Goal: Task Accomplishment & Management: Manage account settings

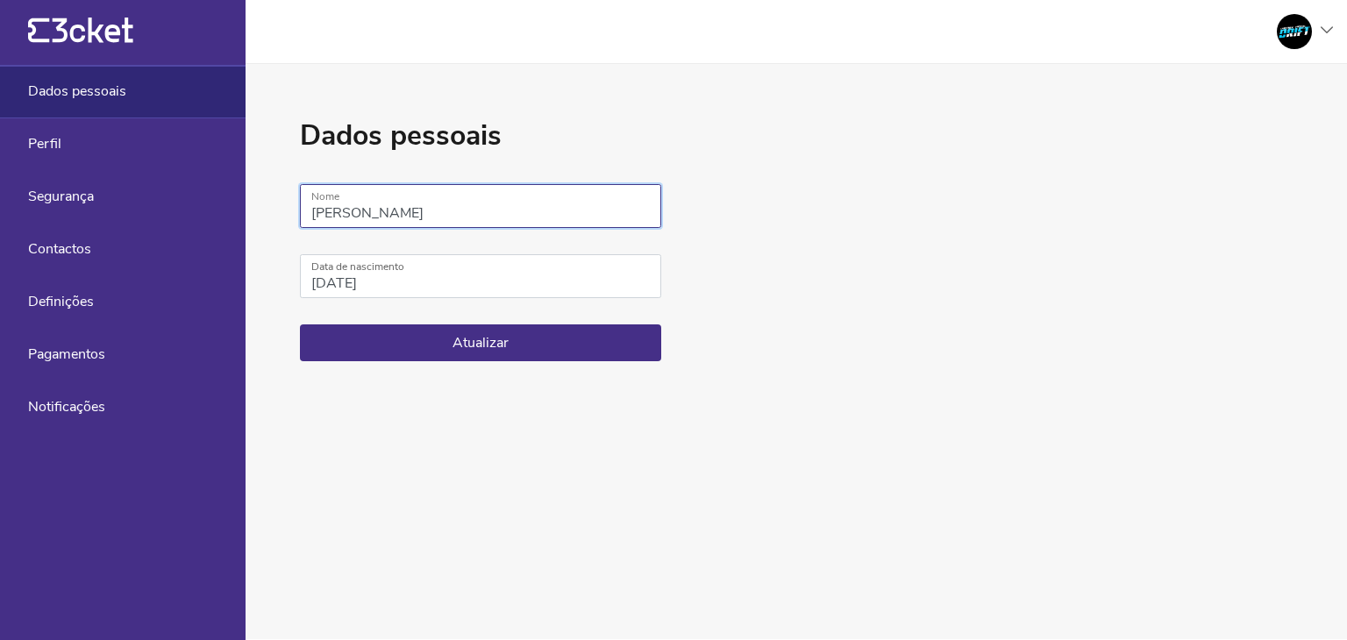
click at [488, 210] on input "Daniel Azevedo" at bounding box center [480, 206] width 361 height 44
type input "D"
type input "Campeonato Portugal de Drift"
click at [471, 344] on button "Atualizar" at bounding box center [480, 342] width 361 height 37
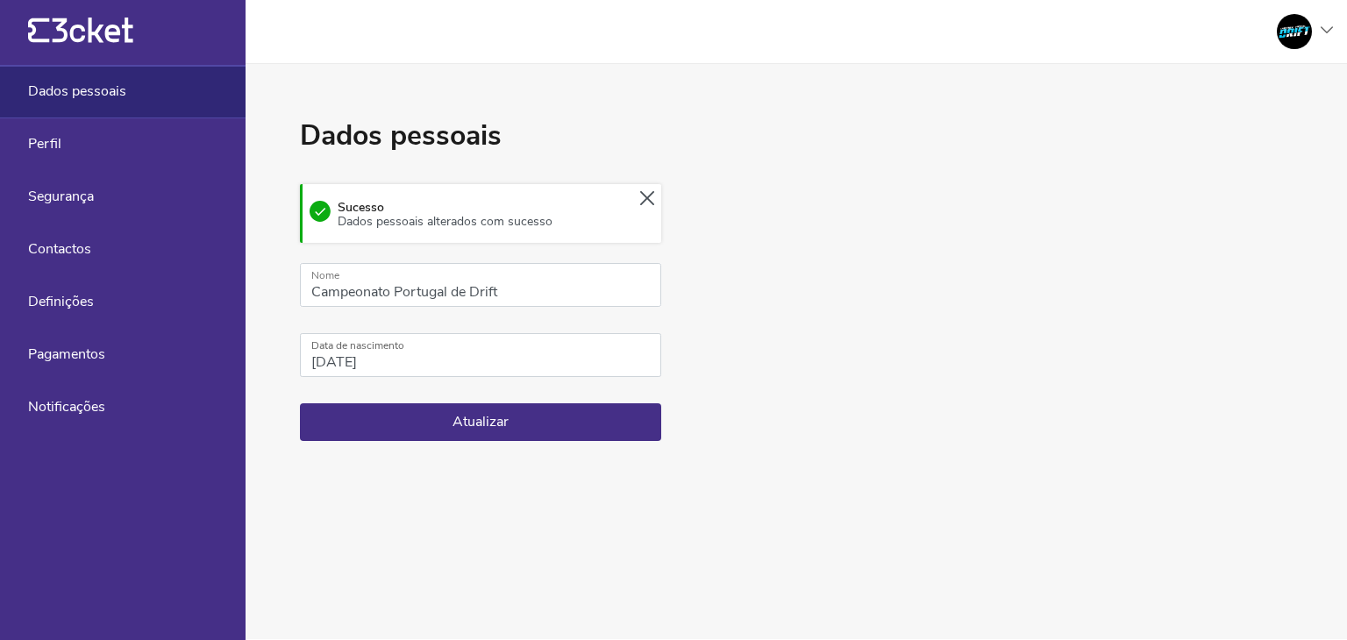
click at [66, 23] on icon "{' '}" at bounding box center [80, 31] width 105 height 26
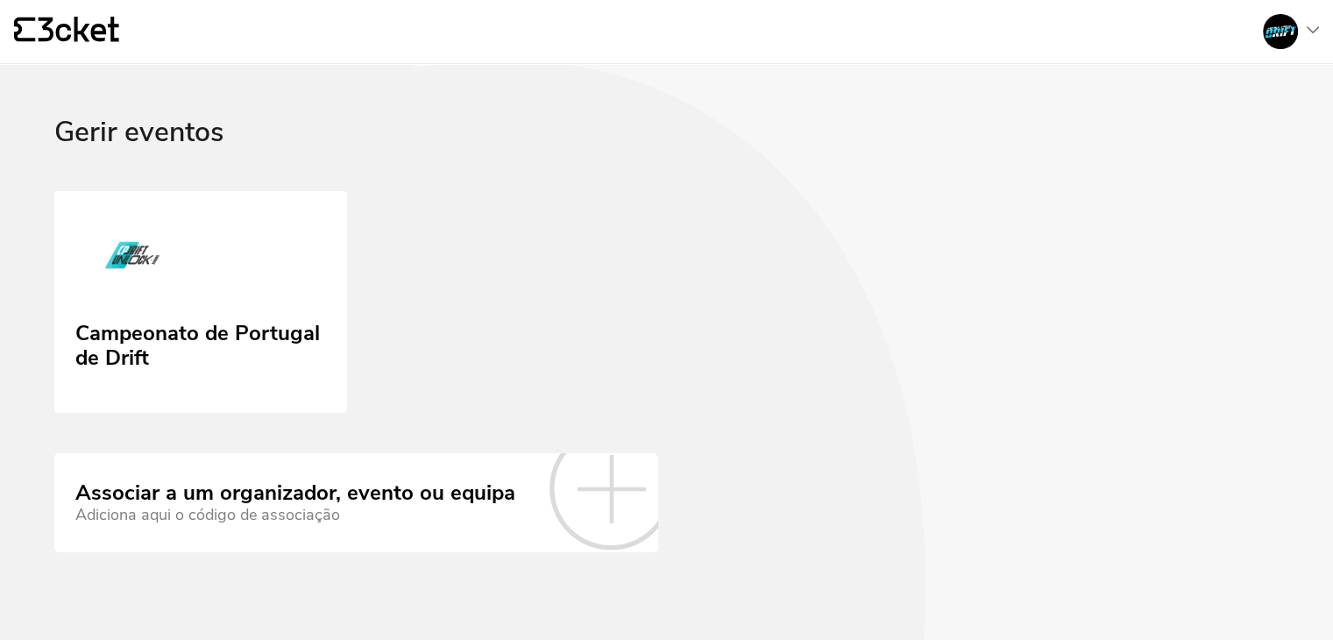
click at [1293, 37] on div at bounding box center [1280, 31] width 35 height 35
click at [1233, 81] on div "A minha conta" at bounding box center [1234, 85] width 157 height 42
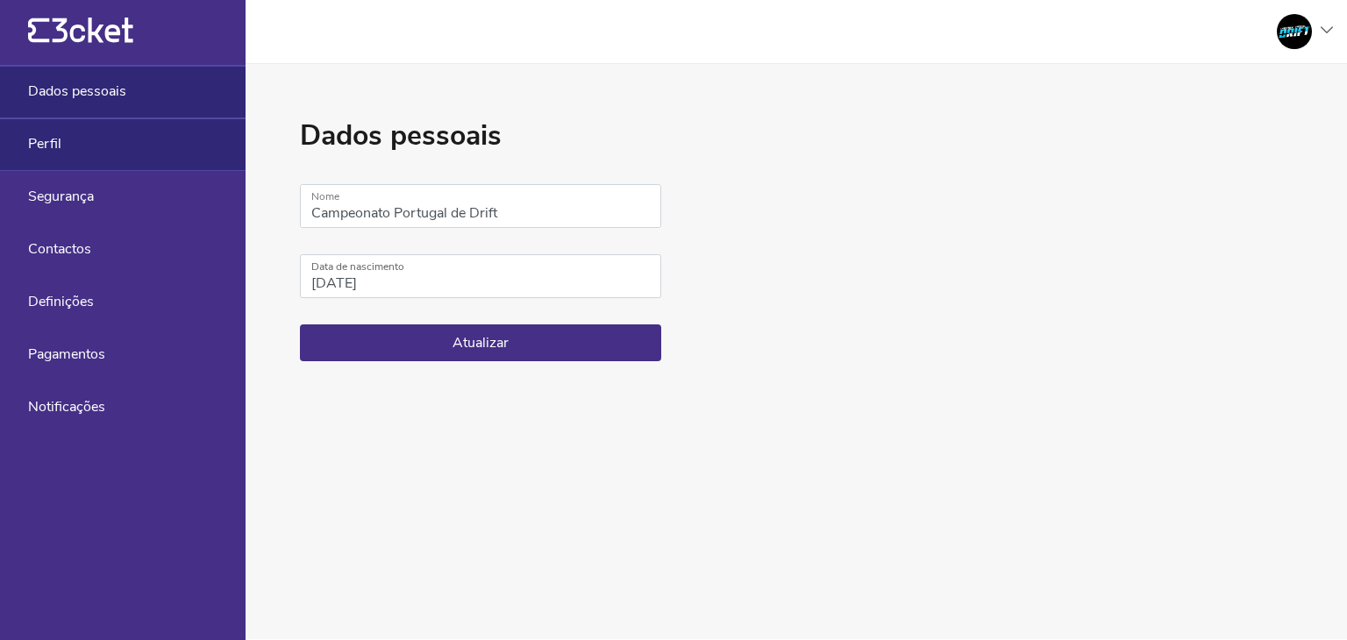
click at [91, 149] on div "Perfil" at bounding box center [122, 144] width 245 height 53
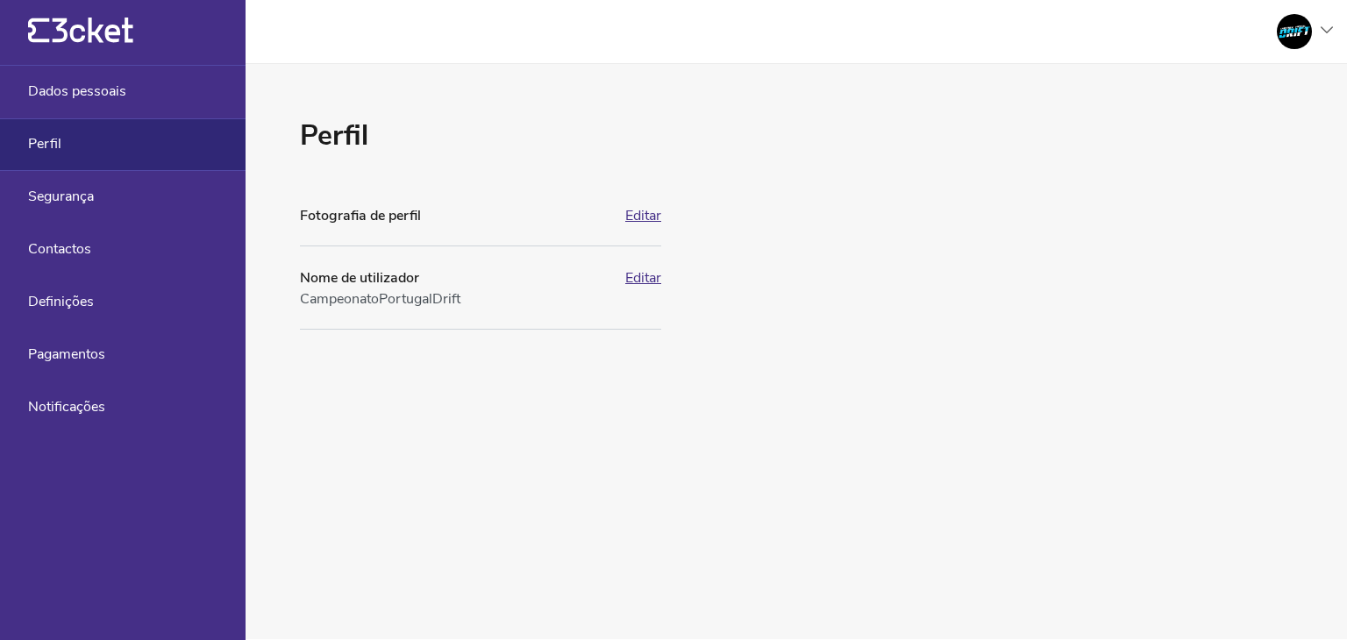
click at [638, 215] on button "Editar" at bounding box center [643, 216] width 36 height 16
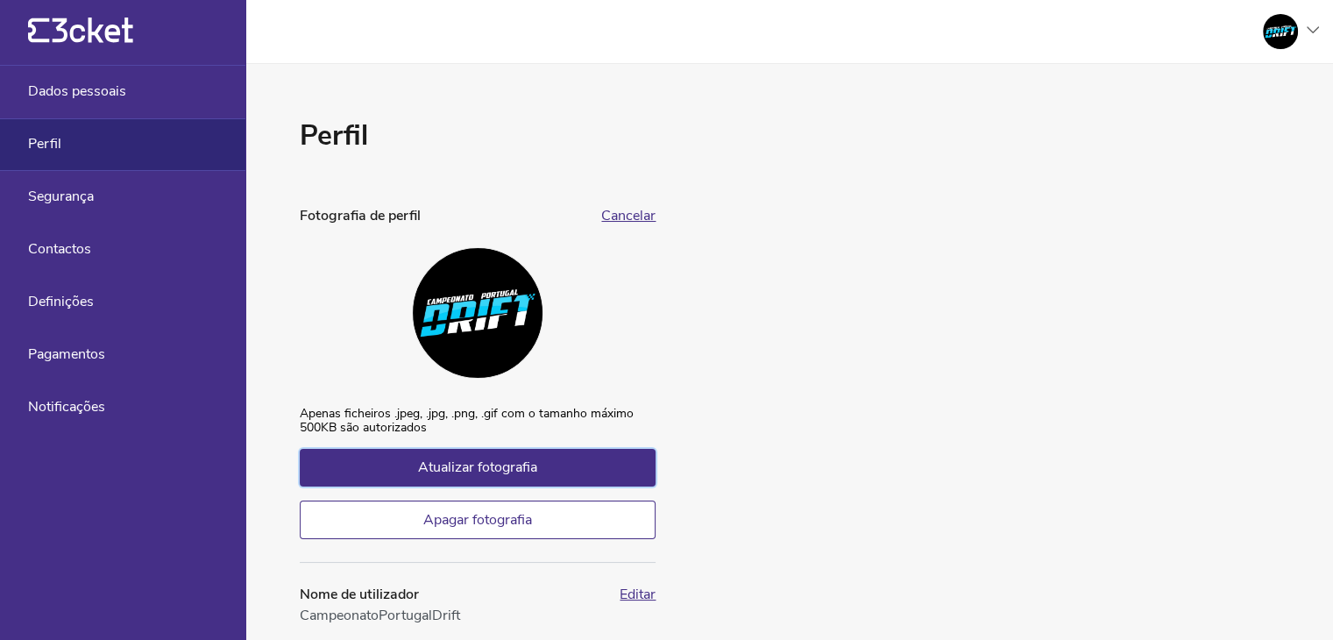
click at [445, 476] on span "Atualizar fotografia" at bounding box center [477, 467] width 119 height 19
click at [300, 407] on input "Atualizar fotografia" at bounding box center [299, 406] width 1 height 1
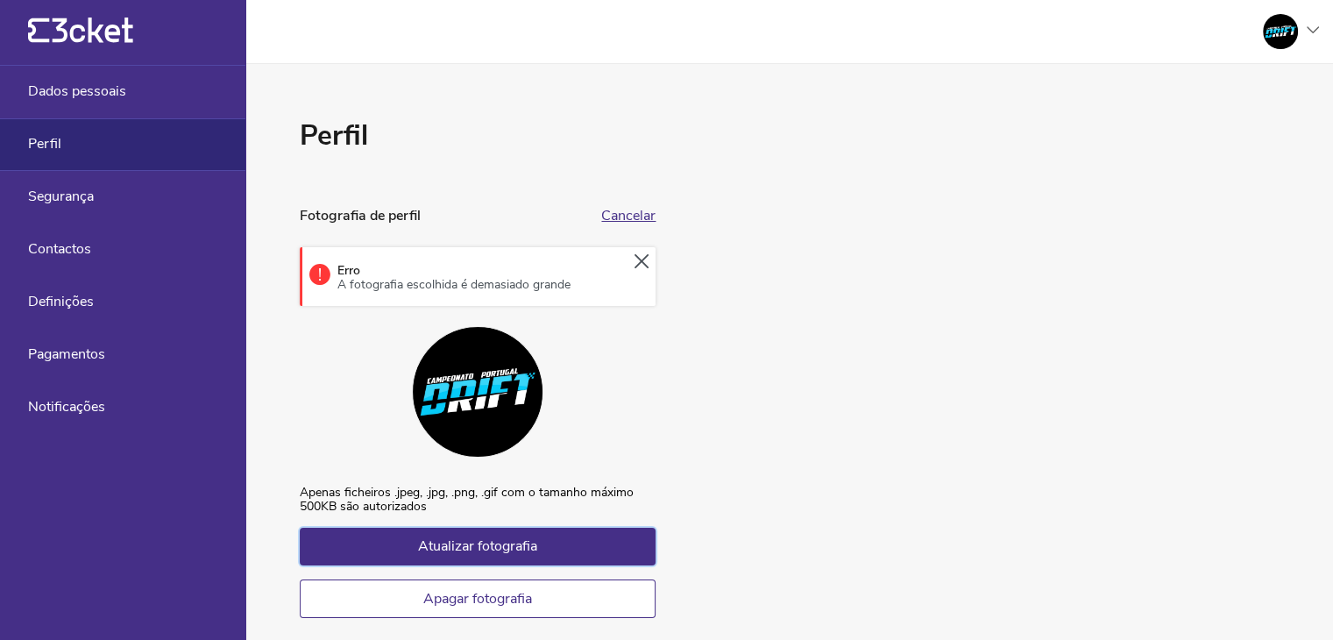
click at [403, 534] on label "Atualizar fotografia" at bounding box center [478, 546] width 356 height 37
click at [300, 486] on input "Atualizar fotografia" at bounding box center [299, 485] width 1 height 1
type input "C:\fakepath\DRIFT_ID_final_Prancheta 1 copy 3.jpg"
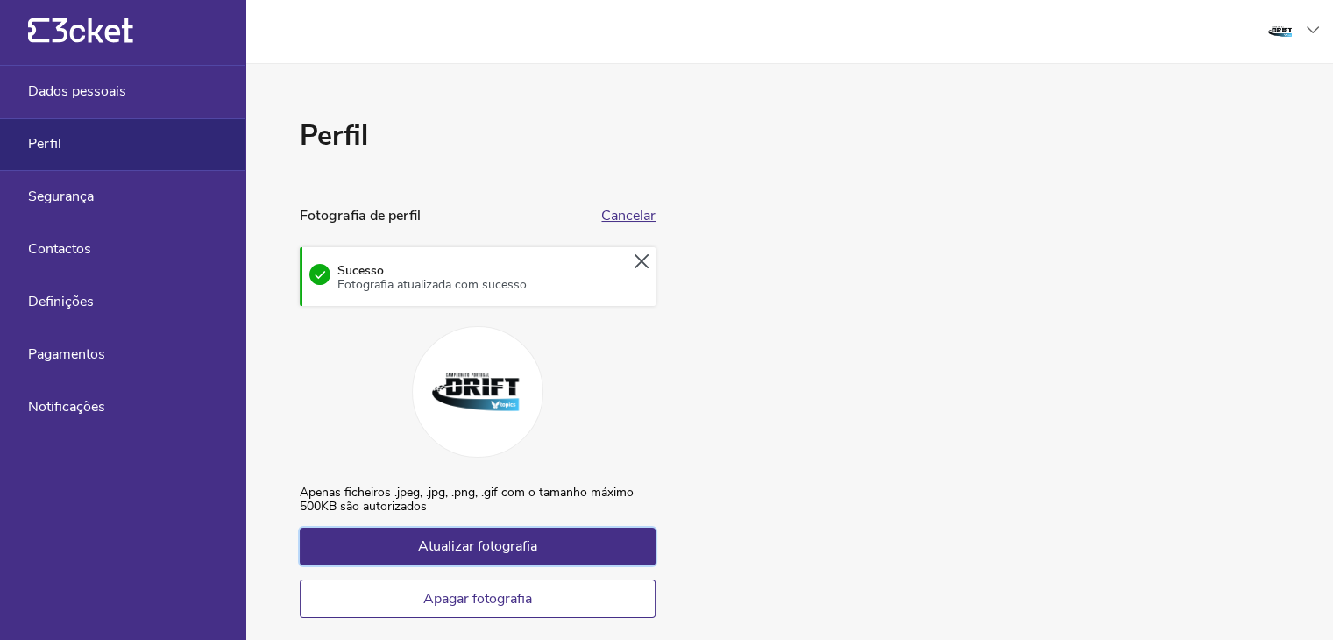
click at [558, 551] on label "Atualizar fotografia" at bounding box center [478, 546] width 356 height 37
click at [300, 486] on input "Atualizar fotografia" at bounding box center [299, 485] width 1 height 1
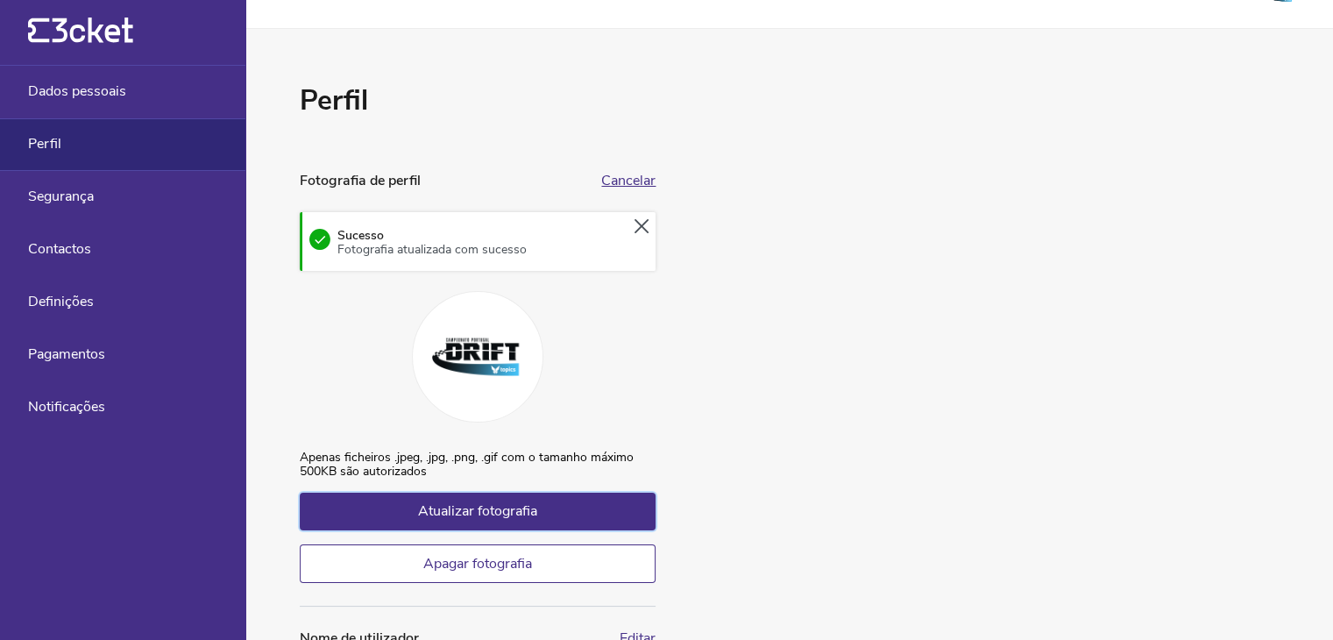
scroll to position [137, 0]
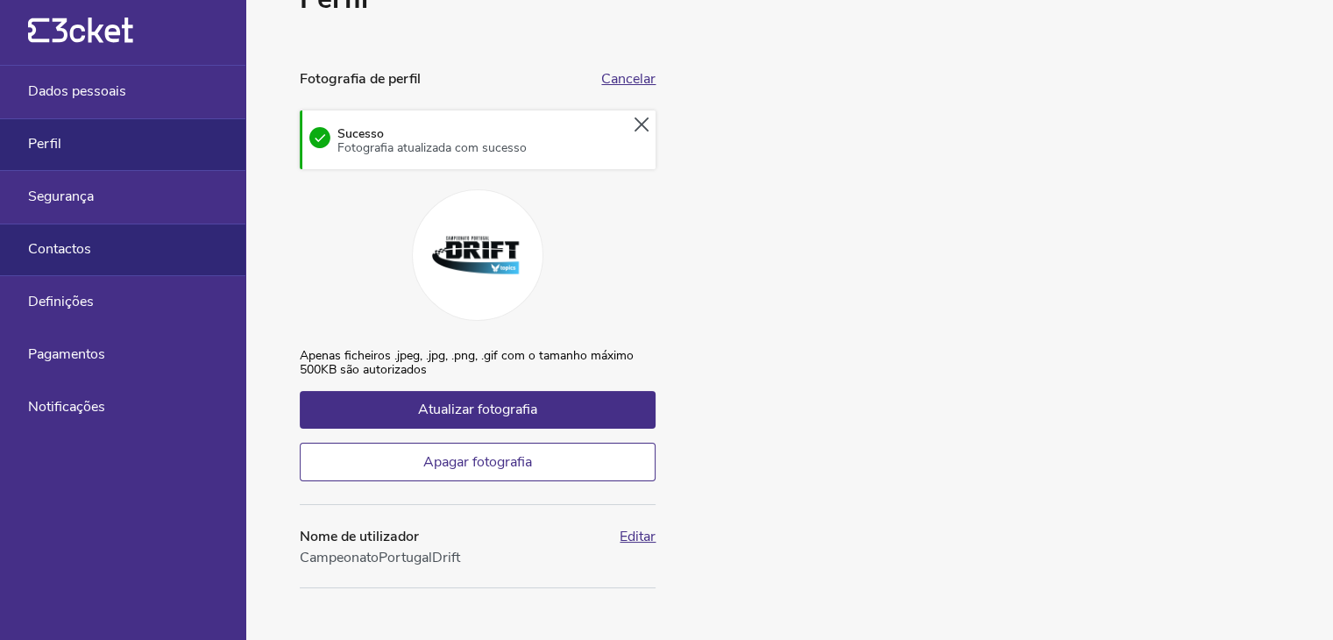
click at [133, 267] on div "Contactos" at bounding box center [122, 250] width 245 height 53
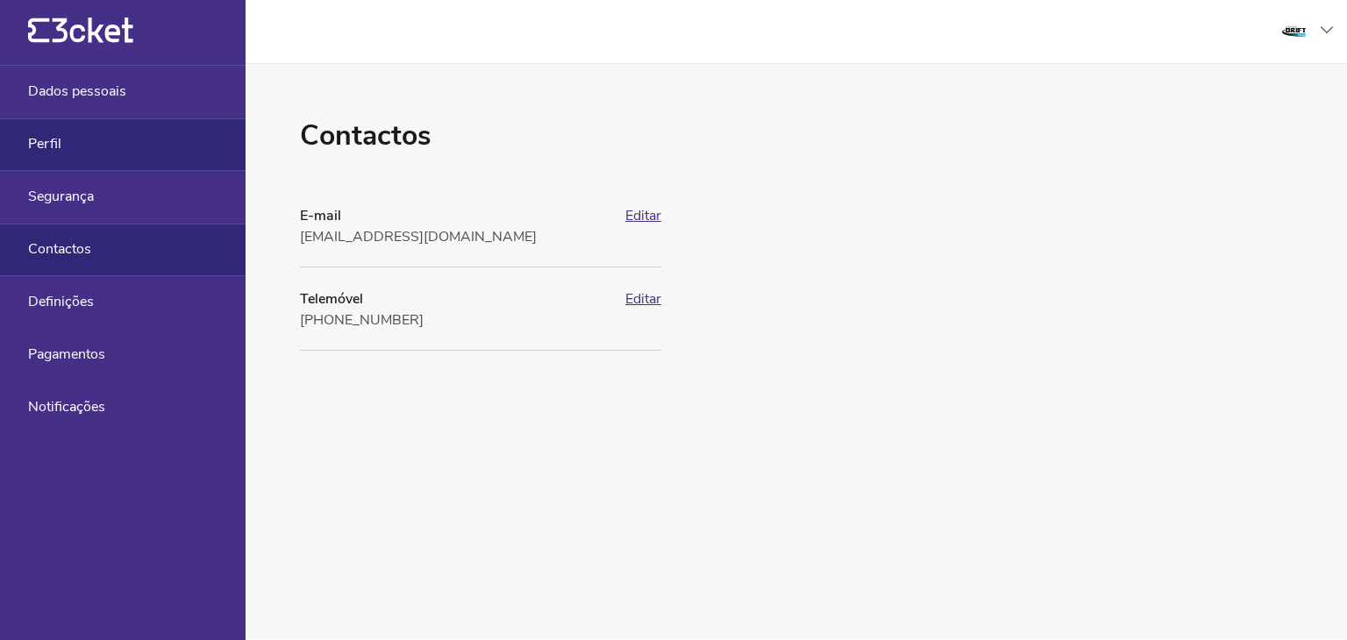
click at [109, 131] on div "Perfil" at bounding box center [122, 144] width 245 height 53
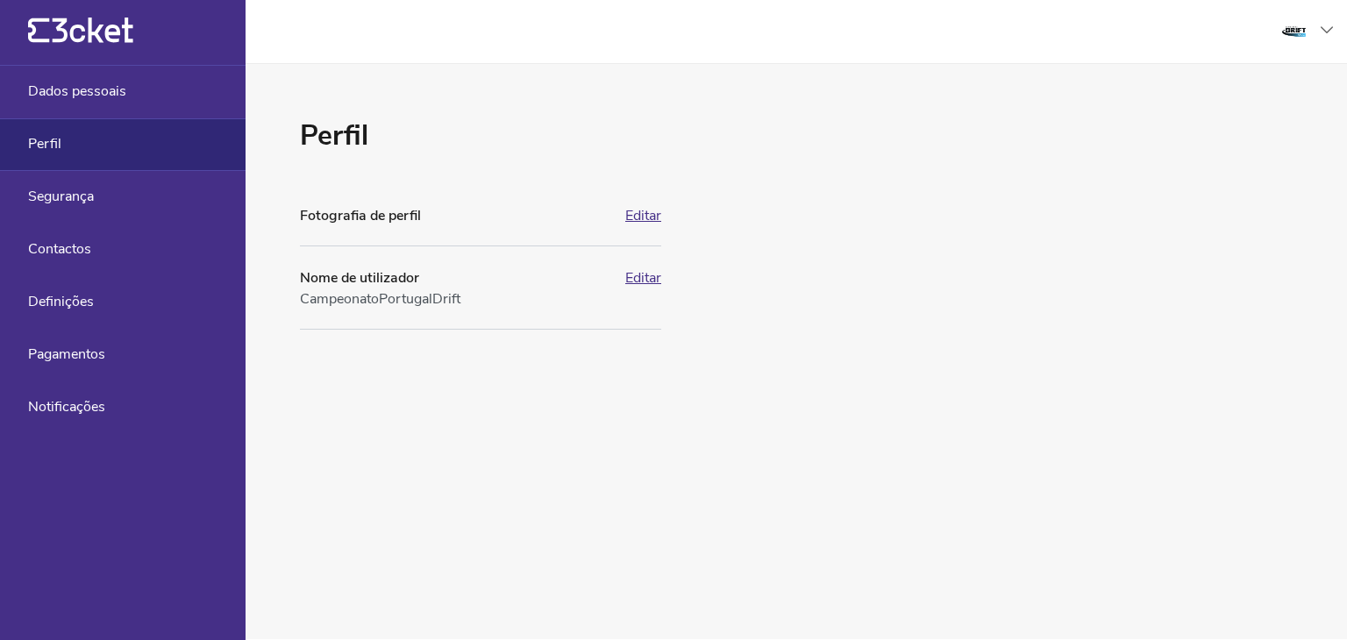
click at [80, 43] on icon "{' '}" at bounding box center [80, 31] width 105 height 26
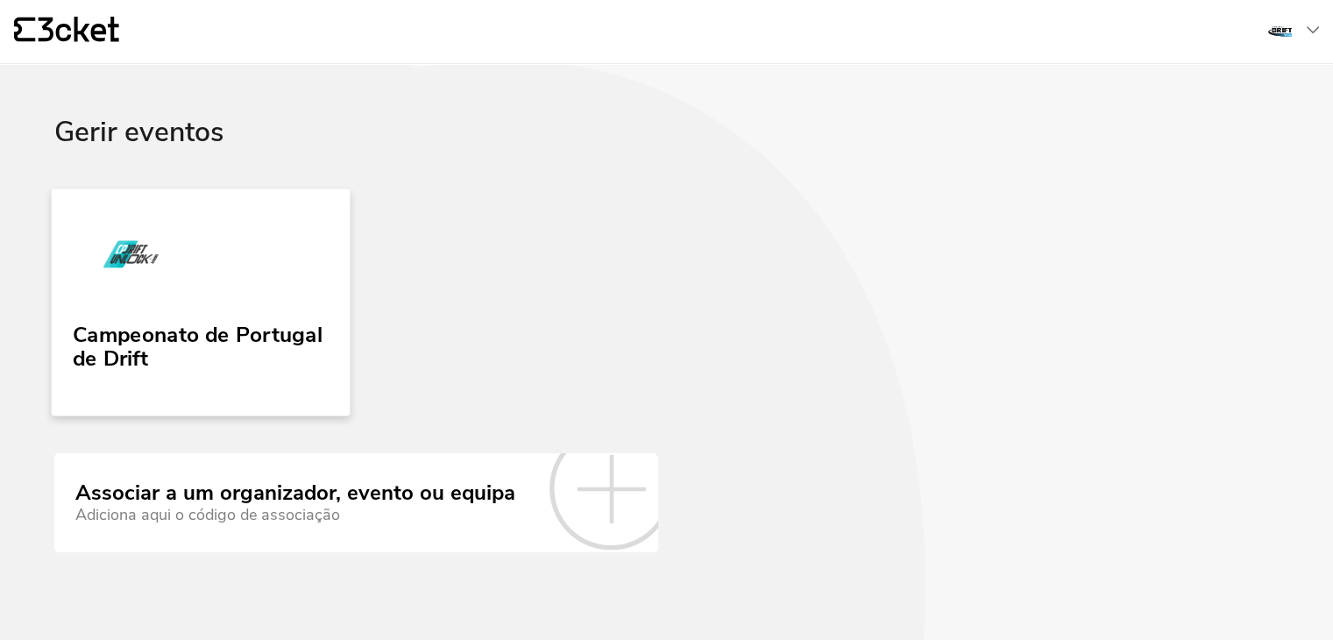
click at [205, 316] on div "Campeonato de Portugal de Drift" at bounding box center [201, 344] width 256 height 56
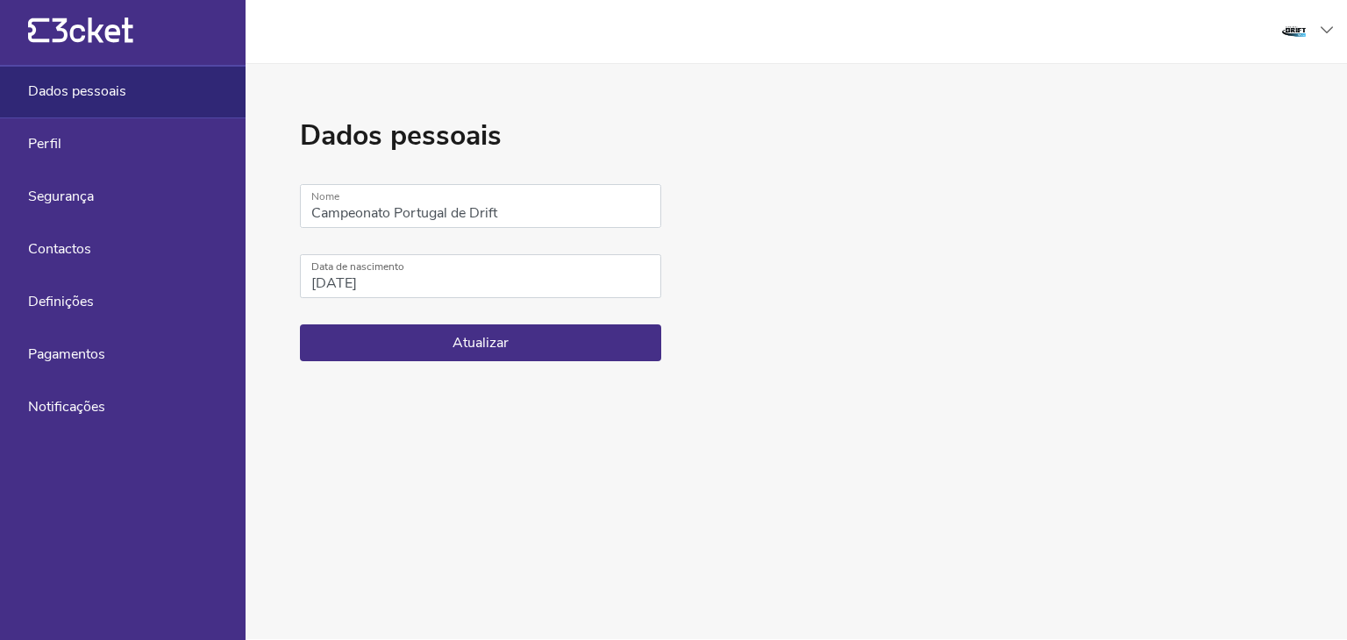
click at [120, 19] on icon "{' '}" at bounding box center [80, 31] width 105 height 26
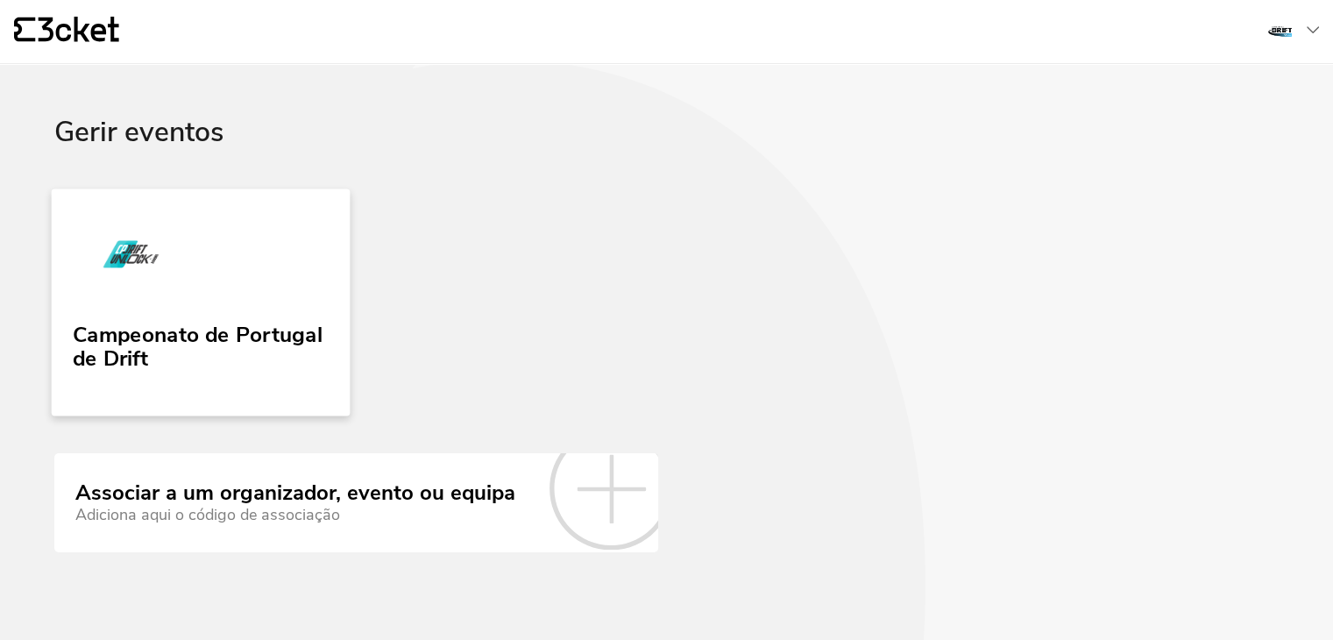
click at [232, 282] on link "Campeonato de Portugal de Drift" at bounding box center [201, 301] width 299 height 227
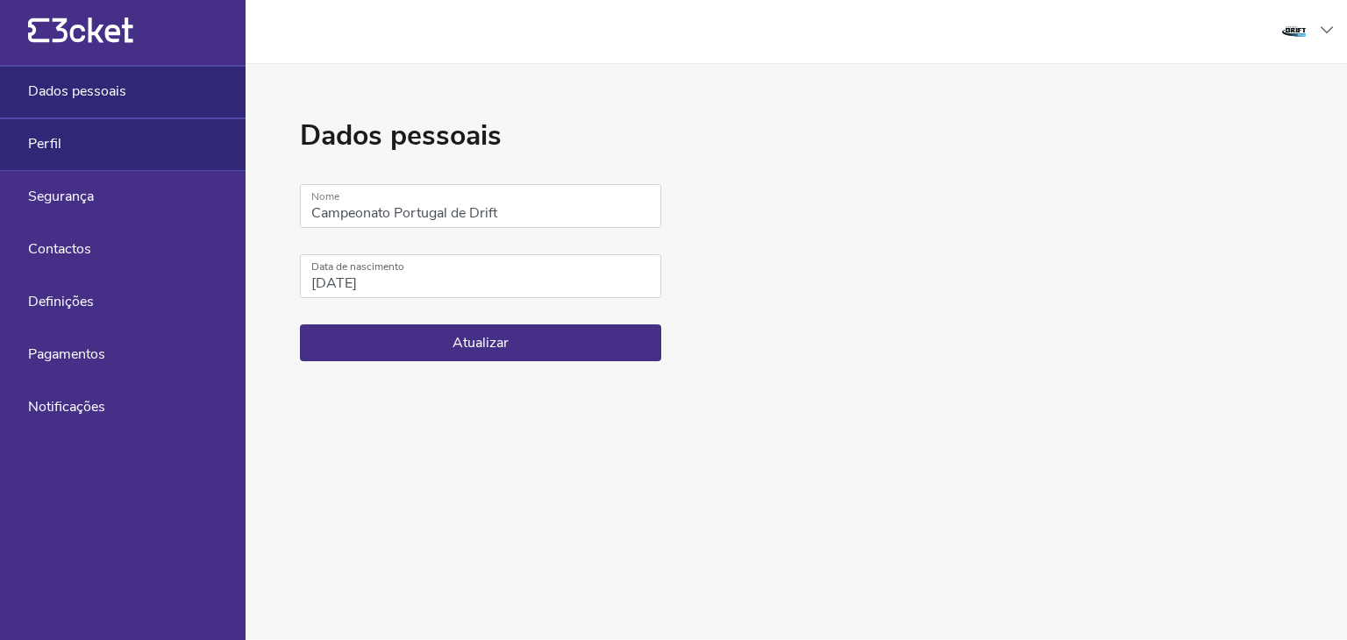
click at [91, 137] on div "Perfil" at bounding box center [122, 144] width 245 height 53
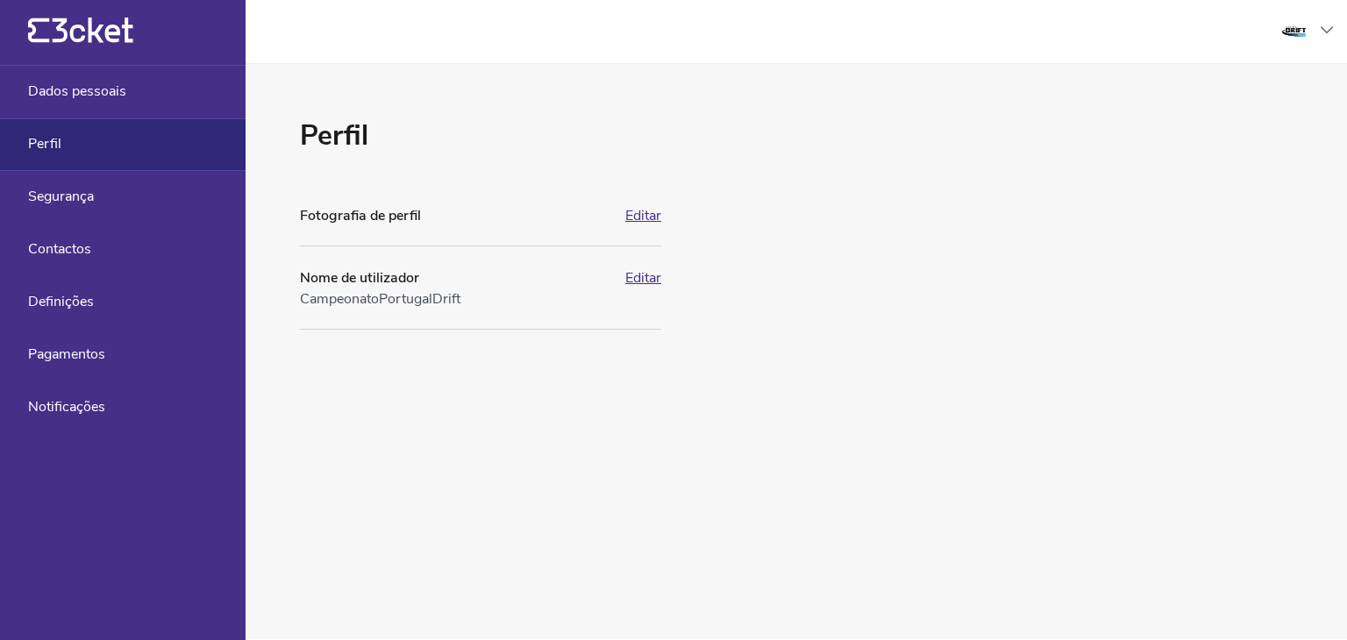
click at [627, 222] on button "Editar" at bounding box center [643, 216] width 36 height 16
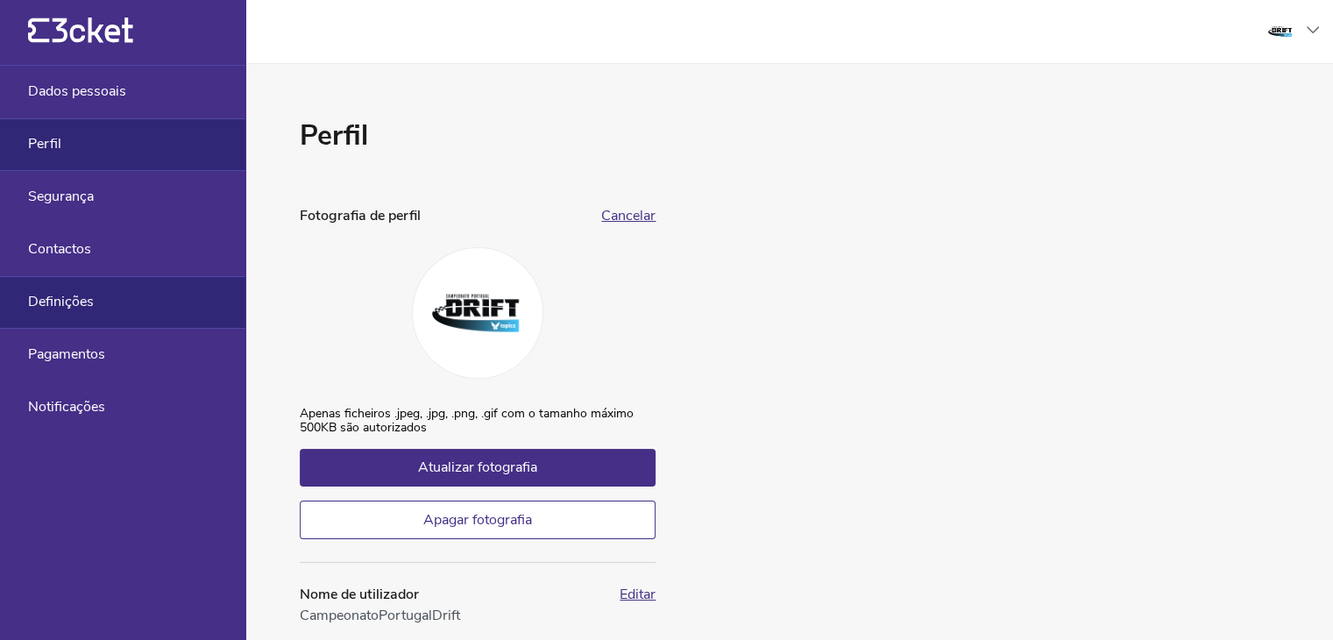
click at [137, 301] on div "Definições" at bounding box center [122, 302] width 245 height 53
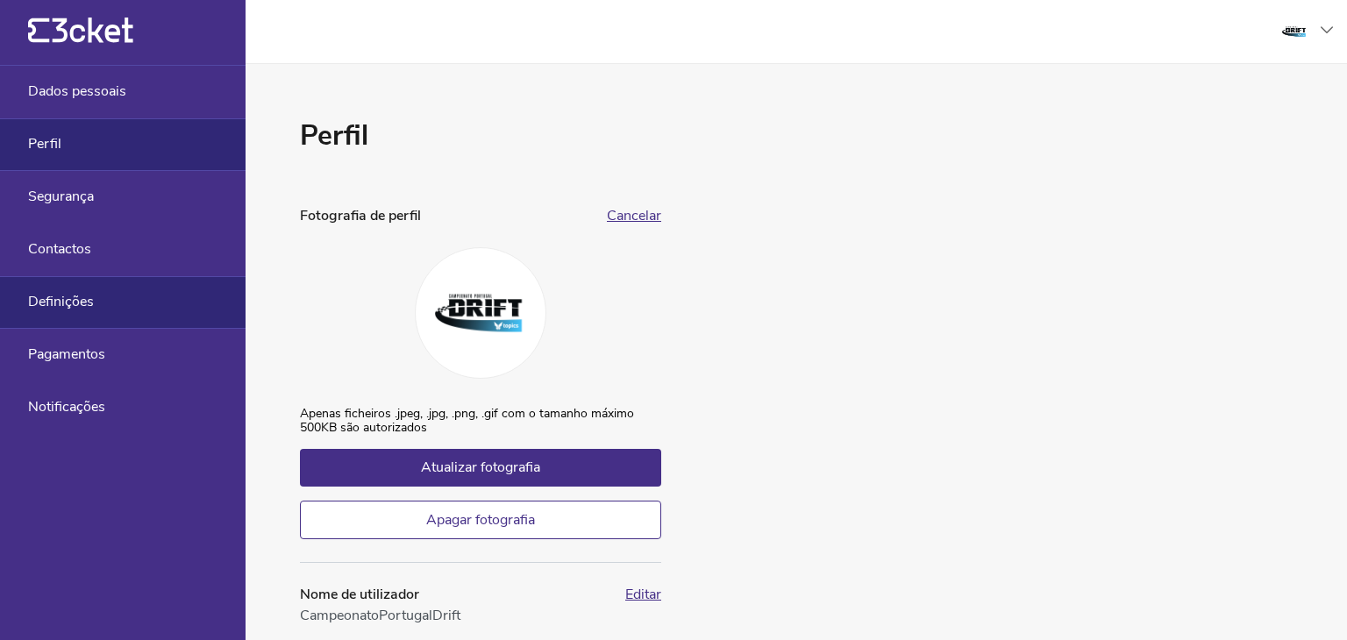
select select "pt_PT"
select select "Europe/[GEOGRAPHIC_DATA]"
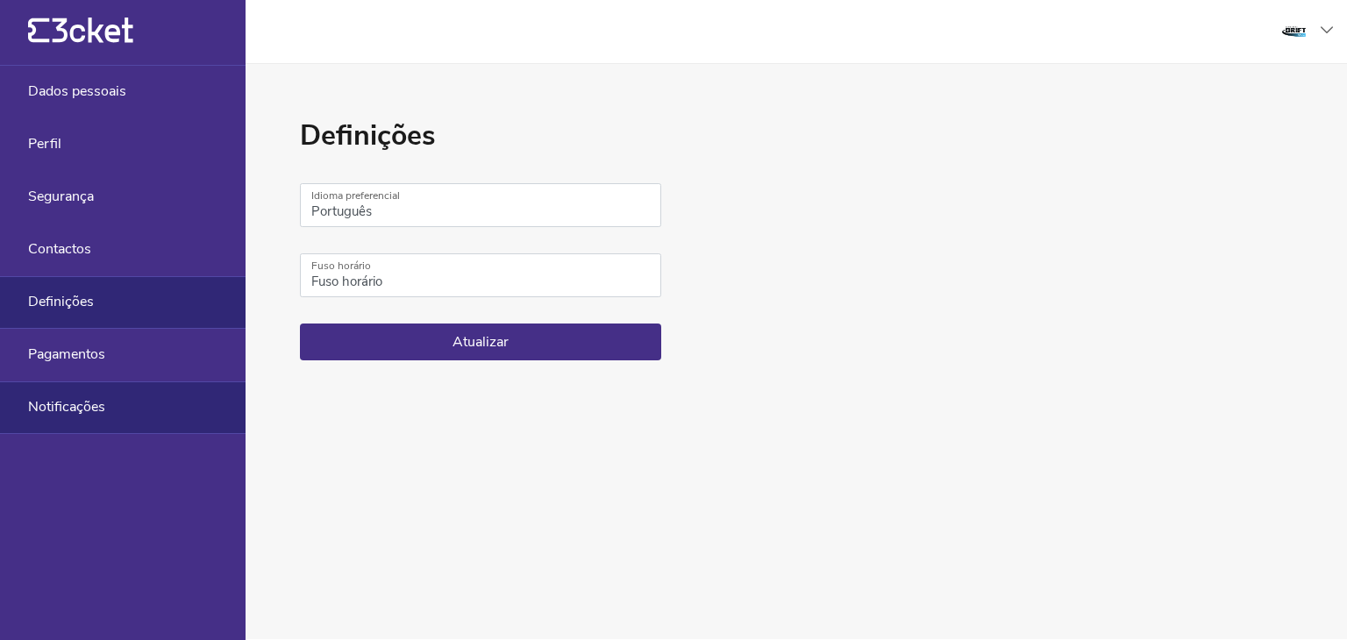
click at [103, 395] on div "Notificações" at bounding box center [122, 407] width 245 height 53
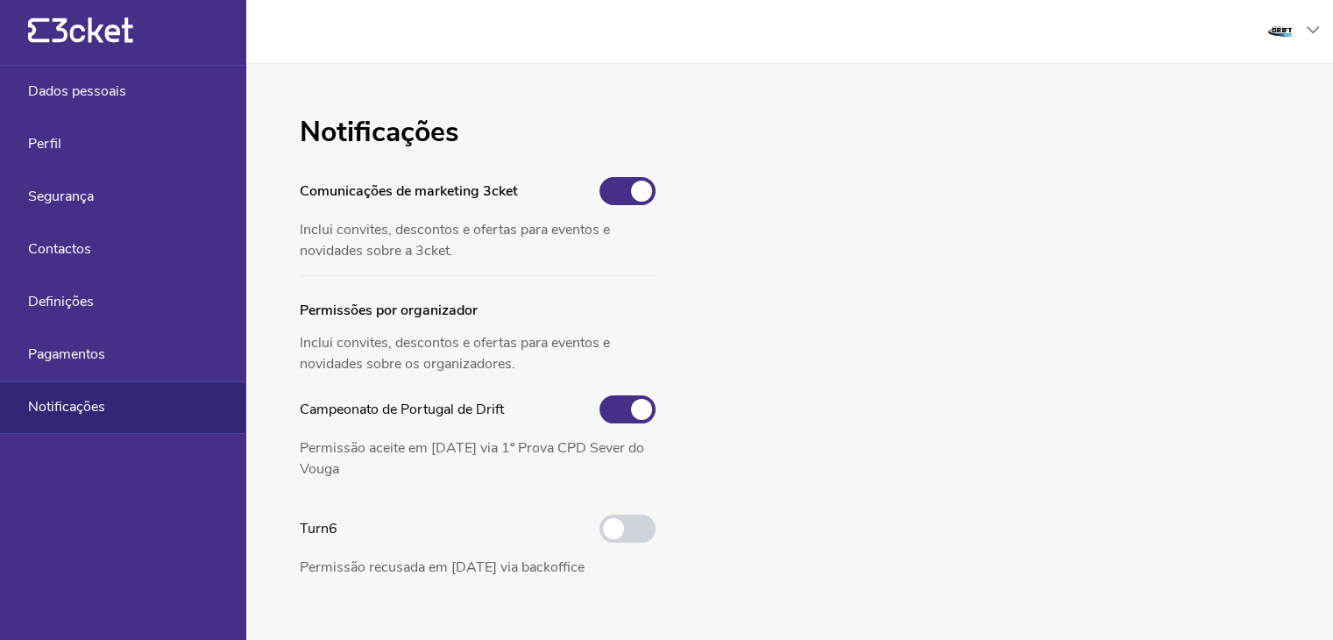
scroll to position [4, 0]
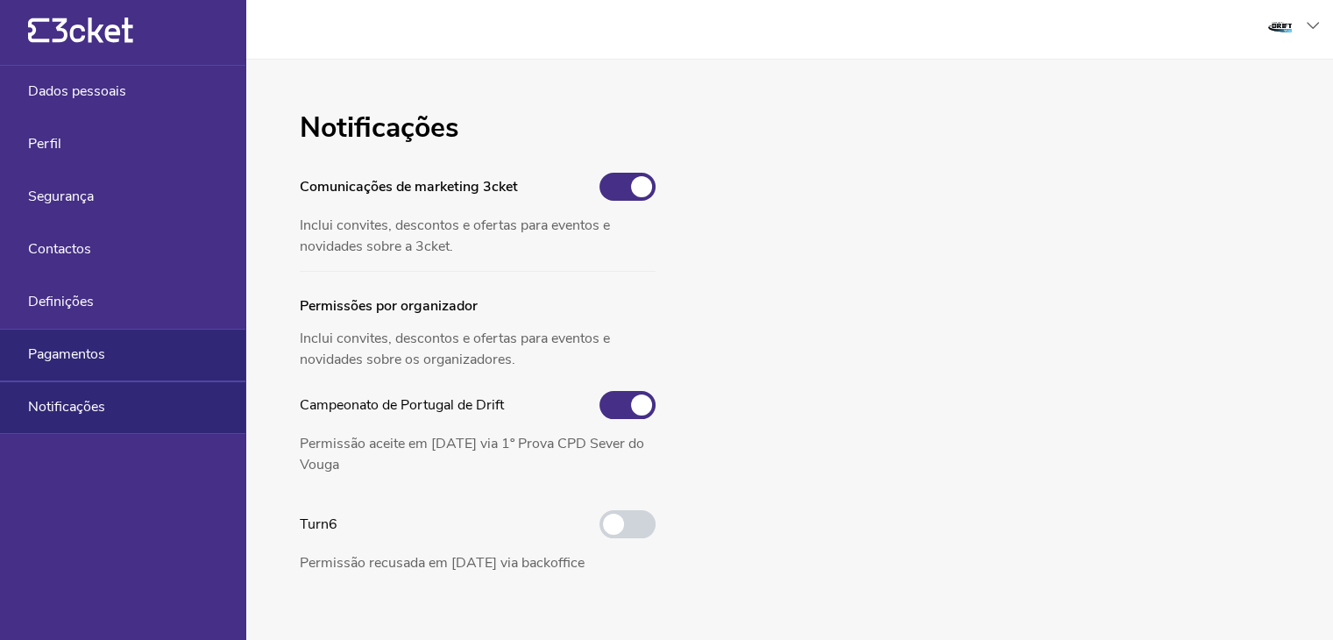
click at [153, 342] on div "Pagamentos" at bounding box center [122, 355] width 245 height 53
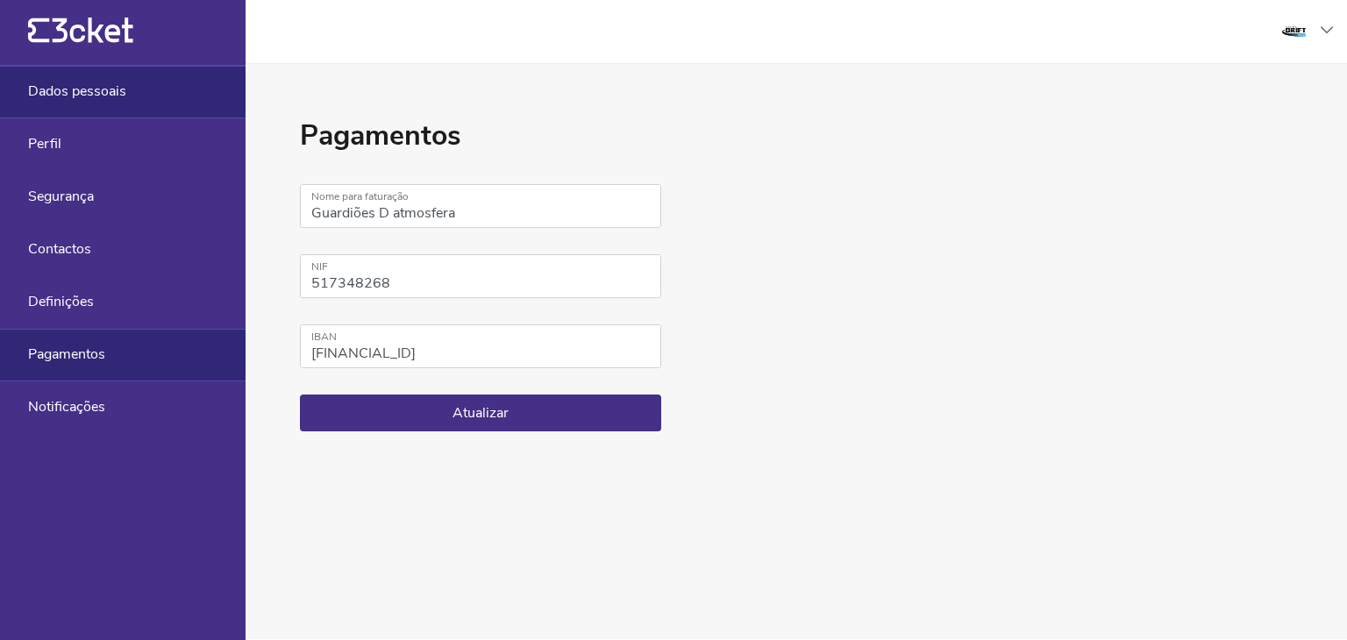
click at [110, 92] on span "Dados pessoais" at bounding box center [77, 91] width 98 height 16
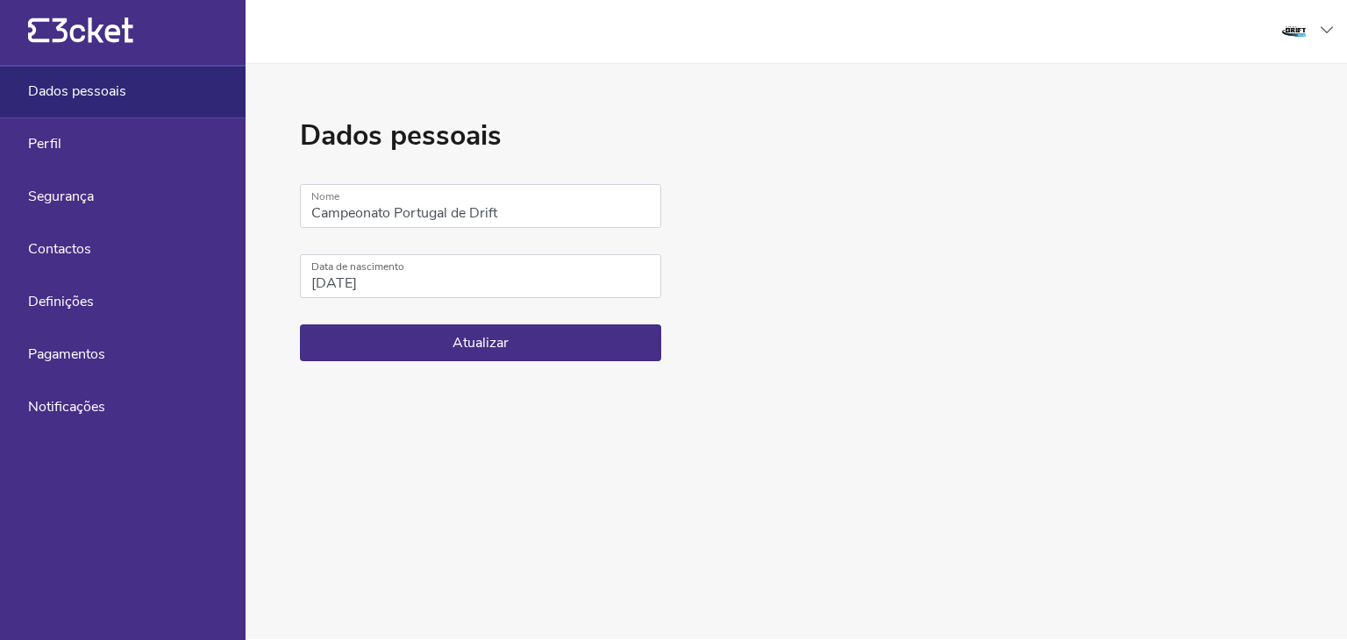
click at [103, 33] on icon "{' '}" at bounding box center [80, 31] width 105 height 26
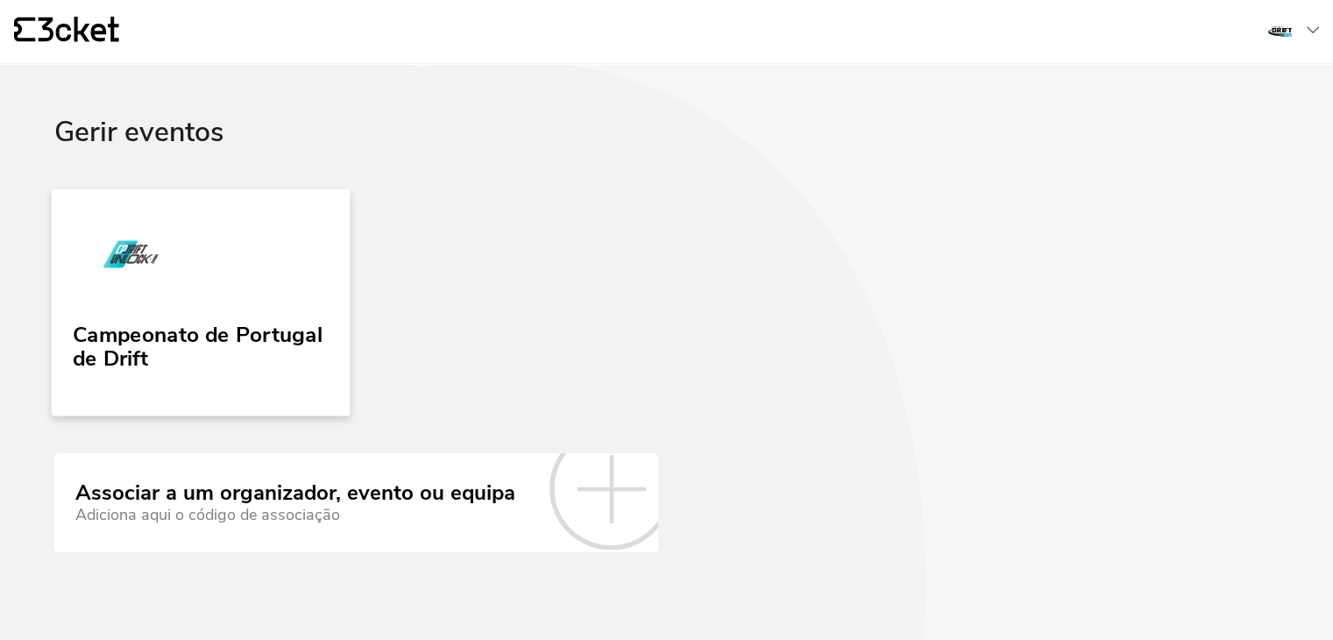
click at [284, 311] on link "Campeonato de Portugal de Drift" at bounding box center [201, 301] width 299 height 227
